Goal: Entertainment & Leisure: Consume media (video, audio)

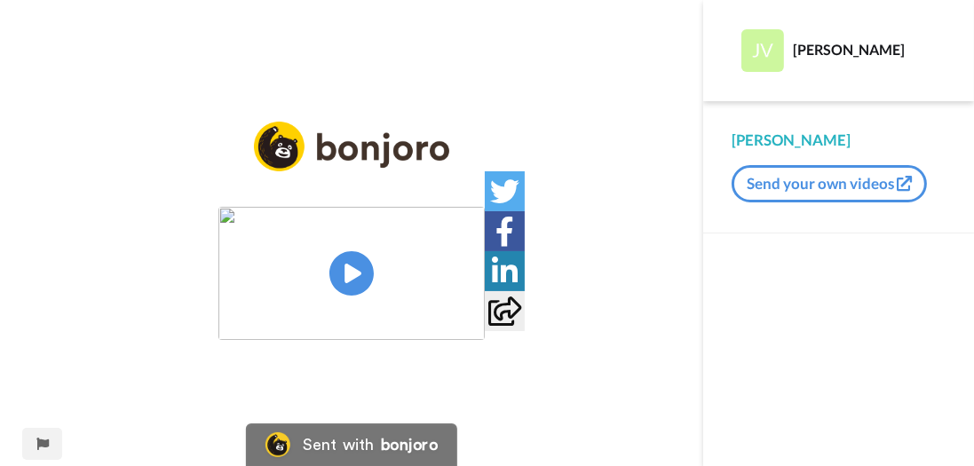
click at [359, 274] on img at bounding box center [351, 273] width 266 height 133
click at [350, 269] on img at bounding box center [351, 273] width 266 height 133
